Goal: Transaction & Acquisition: Purchase product/service

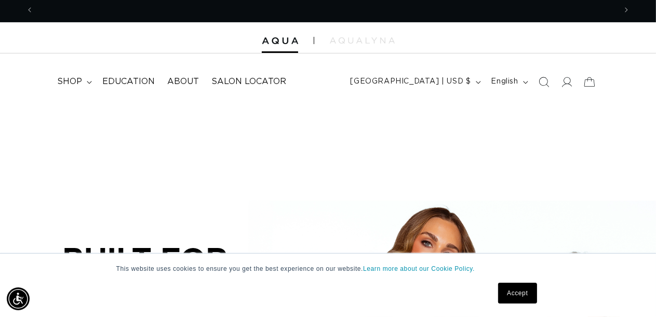
scroll to position [238, 0]
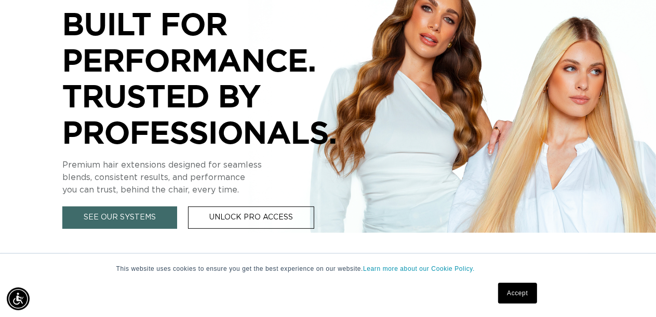
click at [527, 290] on link "Accept" at bounding box center [517, 293] width 38 height 21
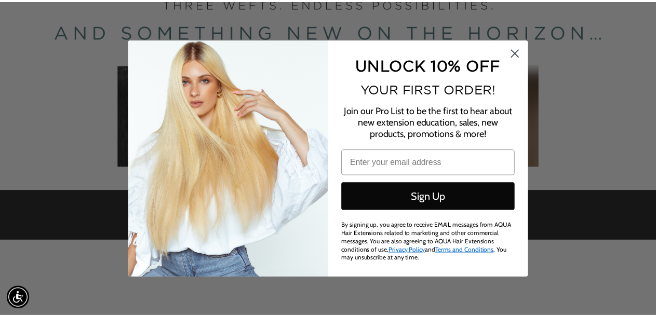
scroll to position [0, 0]
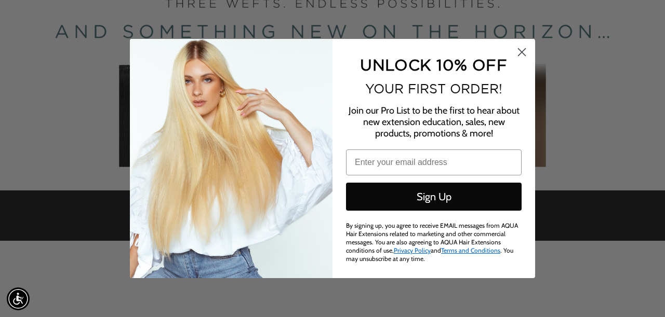
click at [523, 53] on circle "Close dialog" at bounding box center [521, 52] width 17 height 17
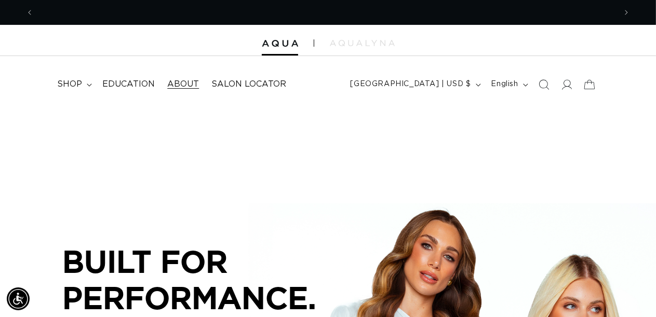
scroll to position [0, 1174]
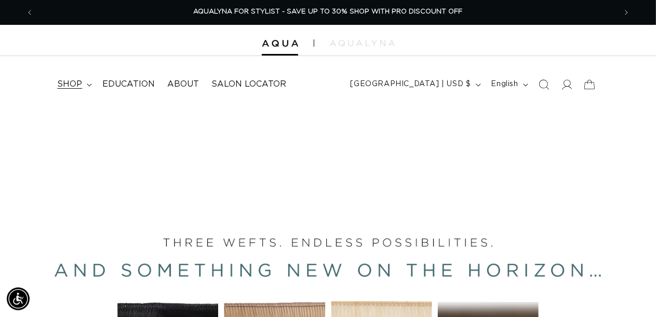
click at [60, 79] on span "shop" at bounding box center [69, 84] width 25 height 11
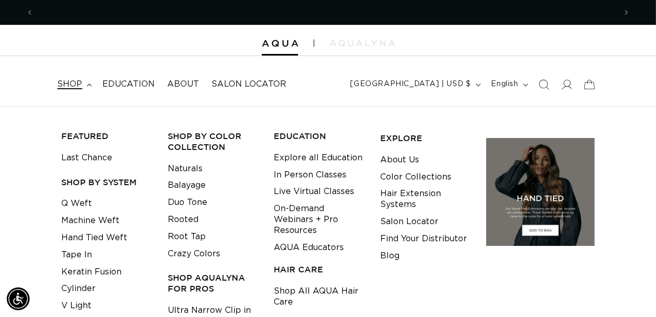
scroll to position [0, 0]
click at [77, 247] on link "Tape In" at bounding box center [76, 255] width 31 height 17
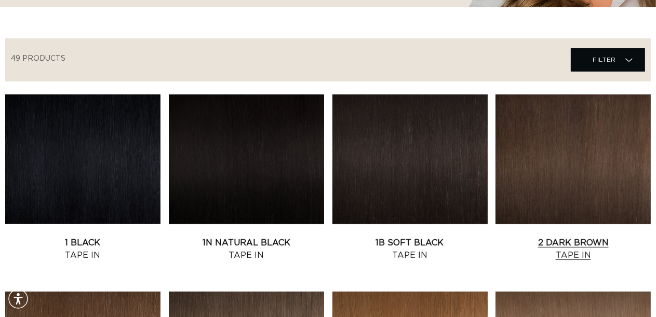
scroll to position [0, 1174]
click at [595, 237] on link "2 Dark Brown Tape In" at bounding box center [573, 249] width 155 height 25
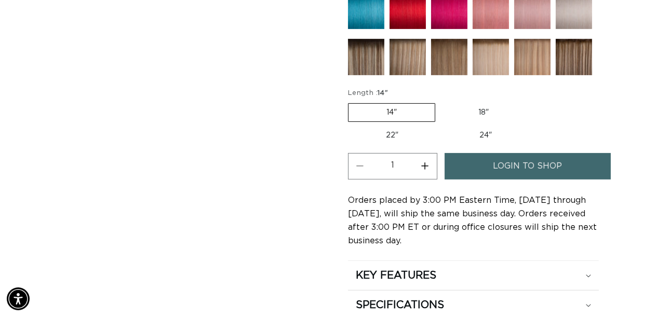
scroll to position [572, 0]
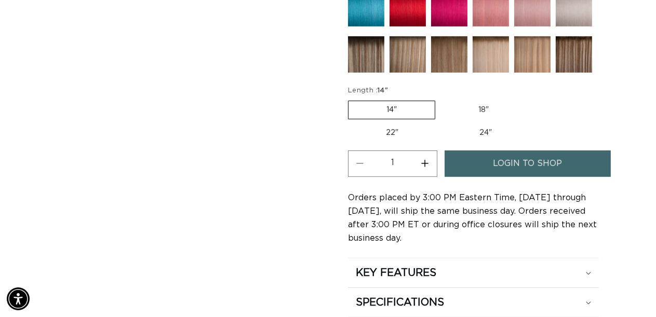
click at [493, 151] on span "login to shop" at bounding box center [527, 164] width 69 height 26
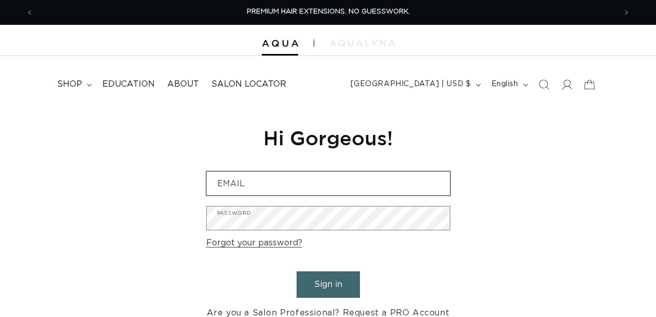
click at [618, 155] on div "Reset your password We will send you an email to reset your password Email Subm…" at bounding box center [328, 223] width 656 height 233
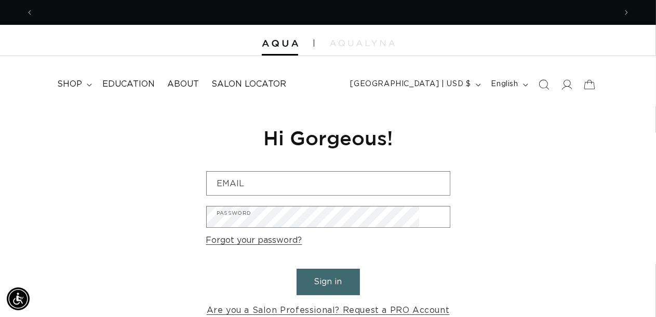
scroll to position [0, 1174]
